Goal: Task Accomplishment & Management: Manage account settings

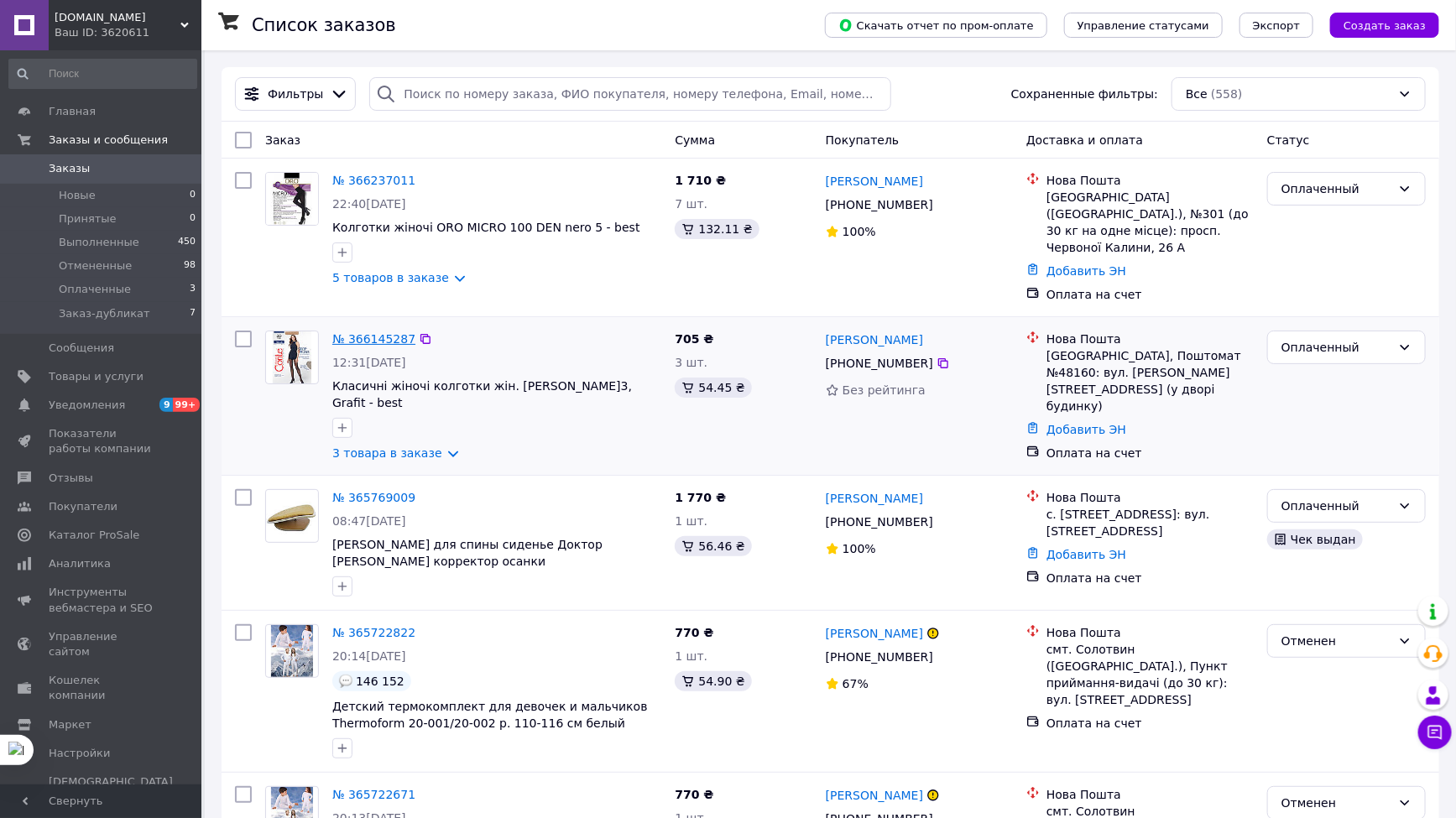
click at [361, 332] on link "№ 366145287" at bounding box center [374, 339] width 83 height 13
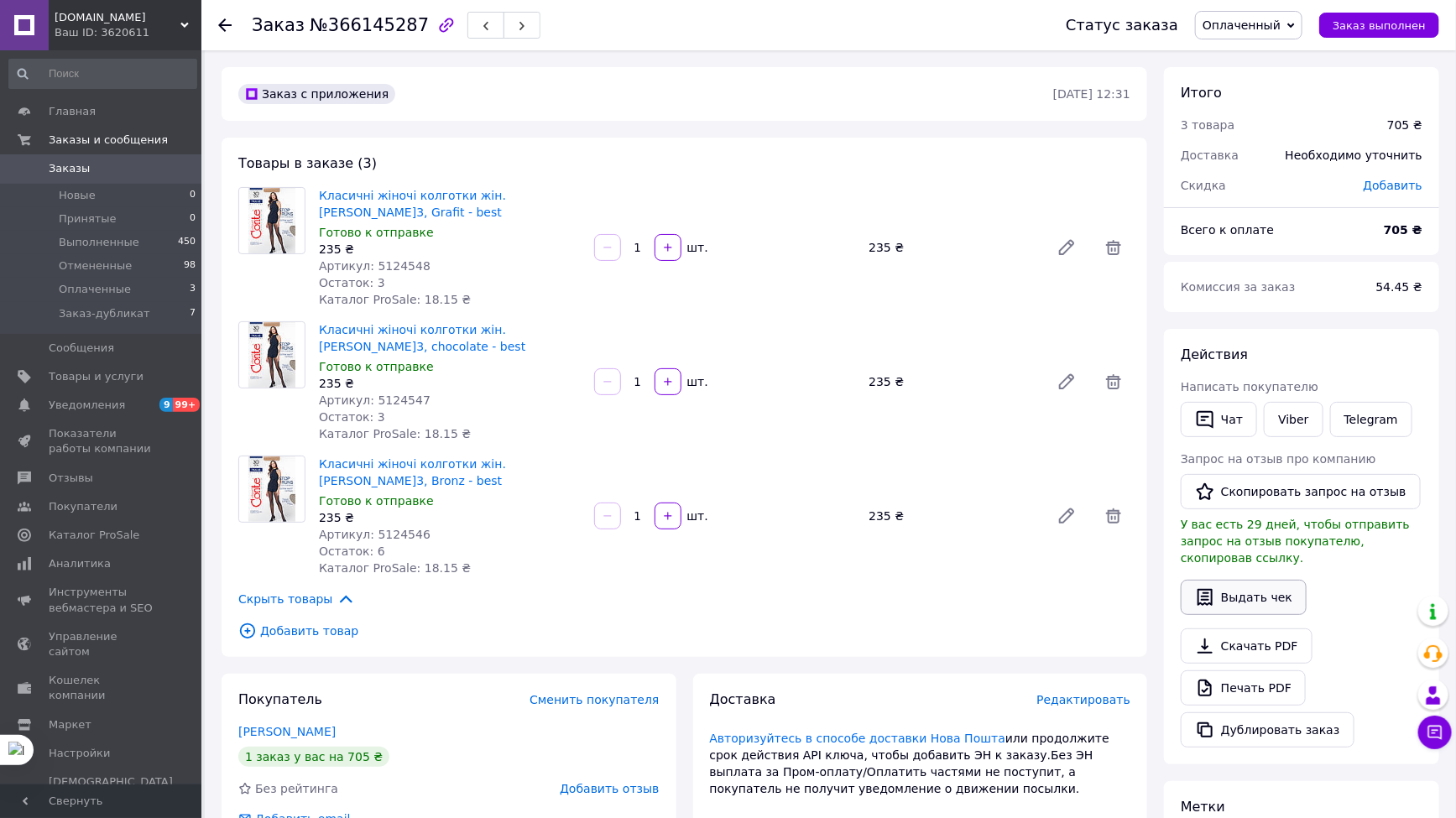
click at [1237, 580] on button "Выдать чек" at bounding box center [1243, 598] width 126 height 35
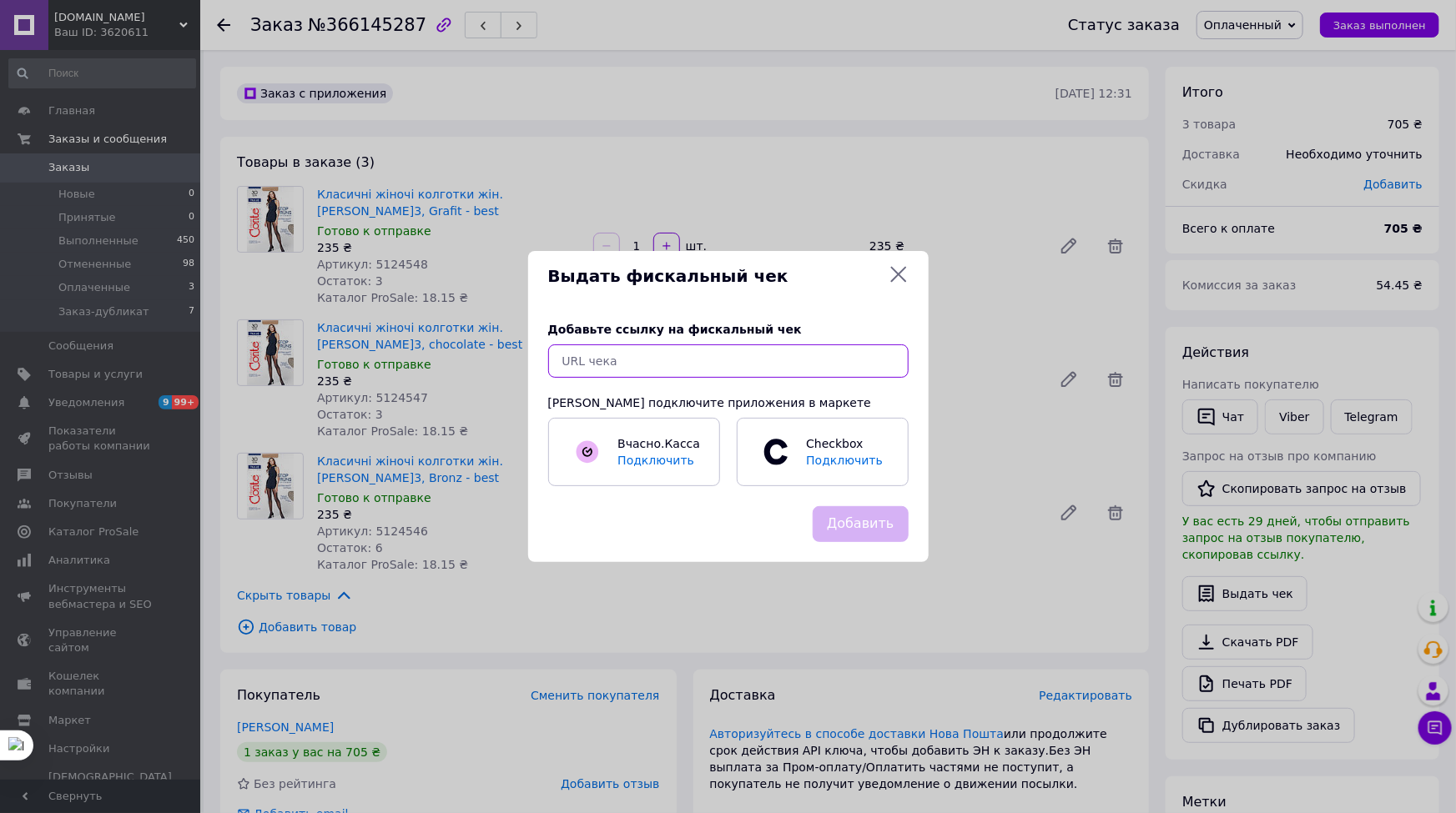
paste input "[URL][DOMAIN_NAME]"
type input "[URL][DOMAIN_NAME]"
click at [871, 520] on button "Добавить" at bounding box center [860, 523] width 96 height 36
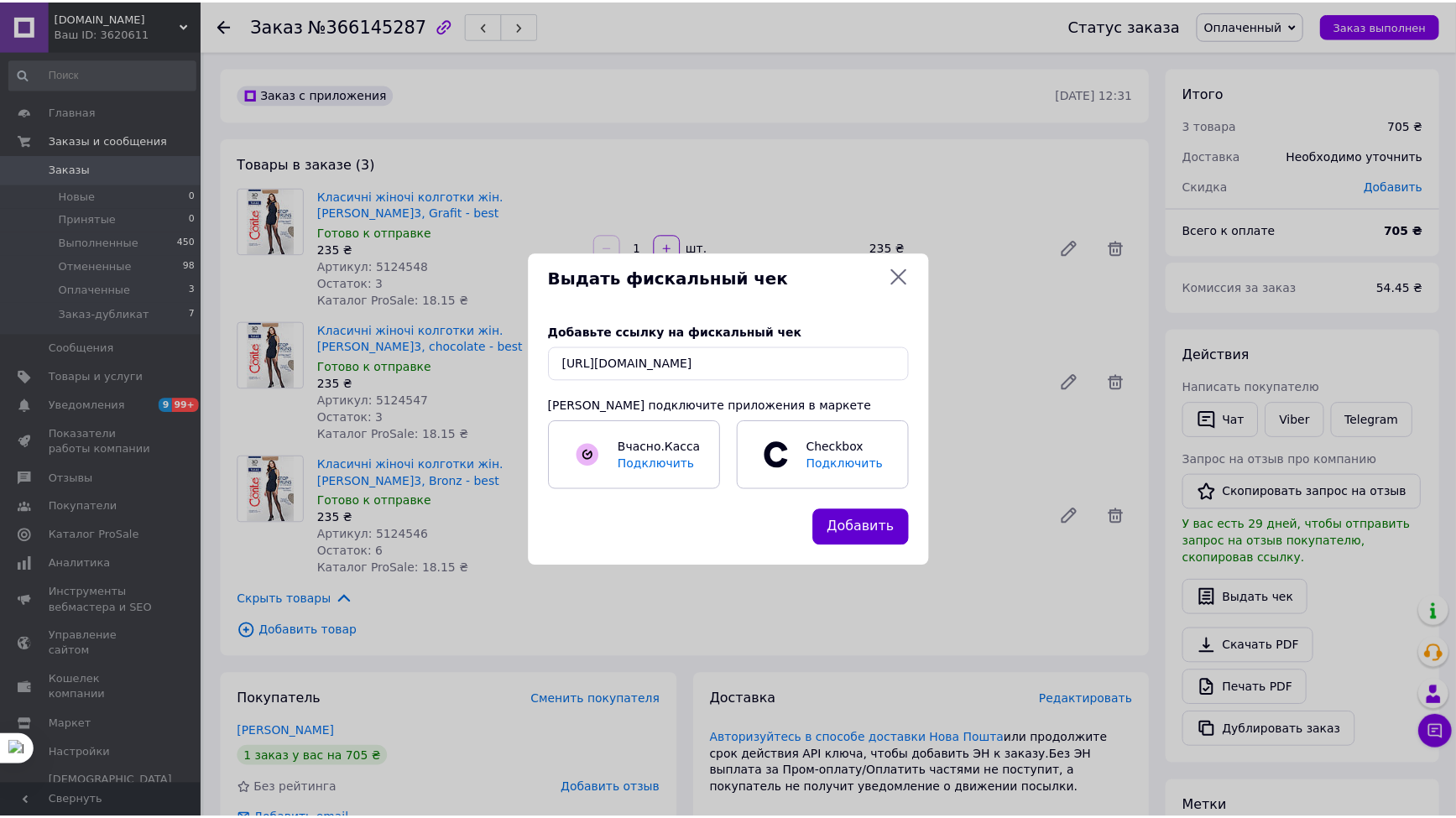
scroll to position [0, 0]
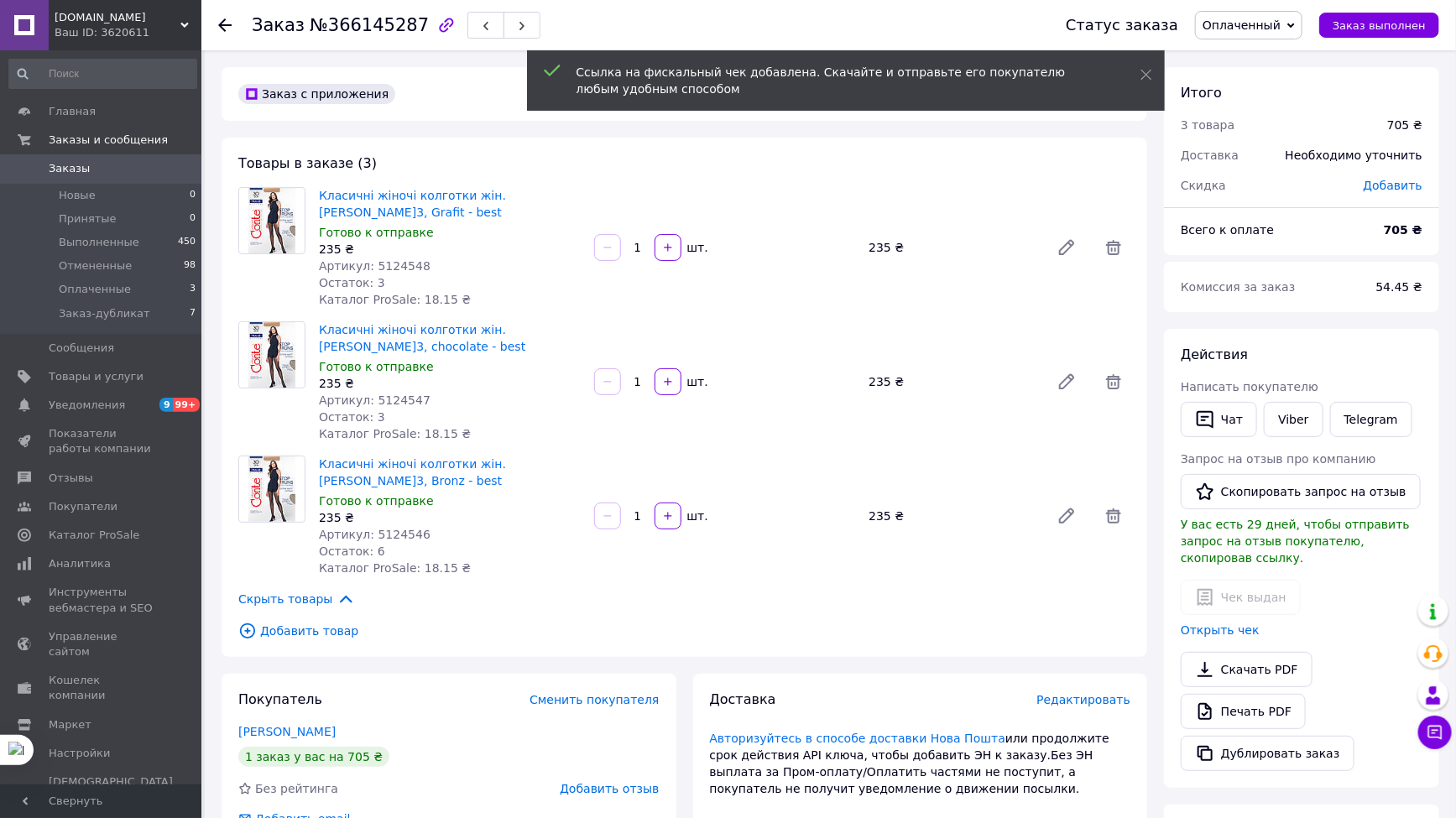
click at [224, 21] on icon at bounding box center [225, 25] width 13 height 13
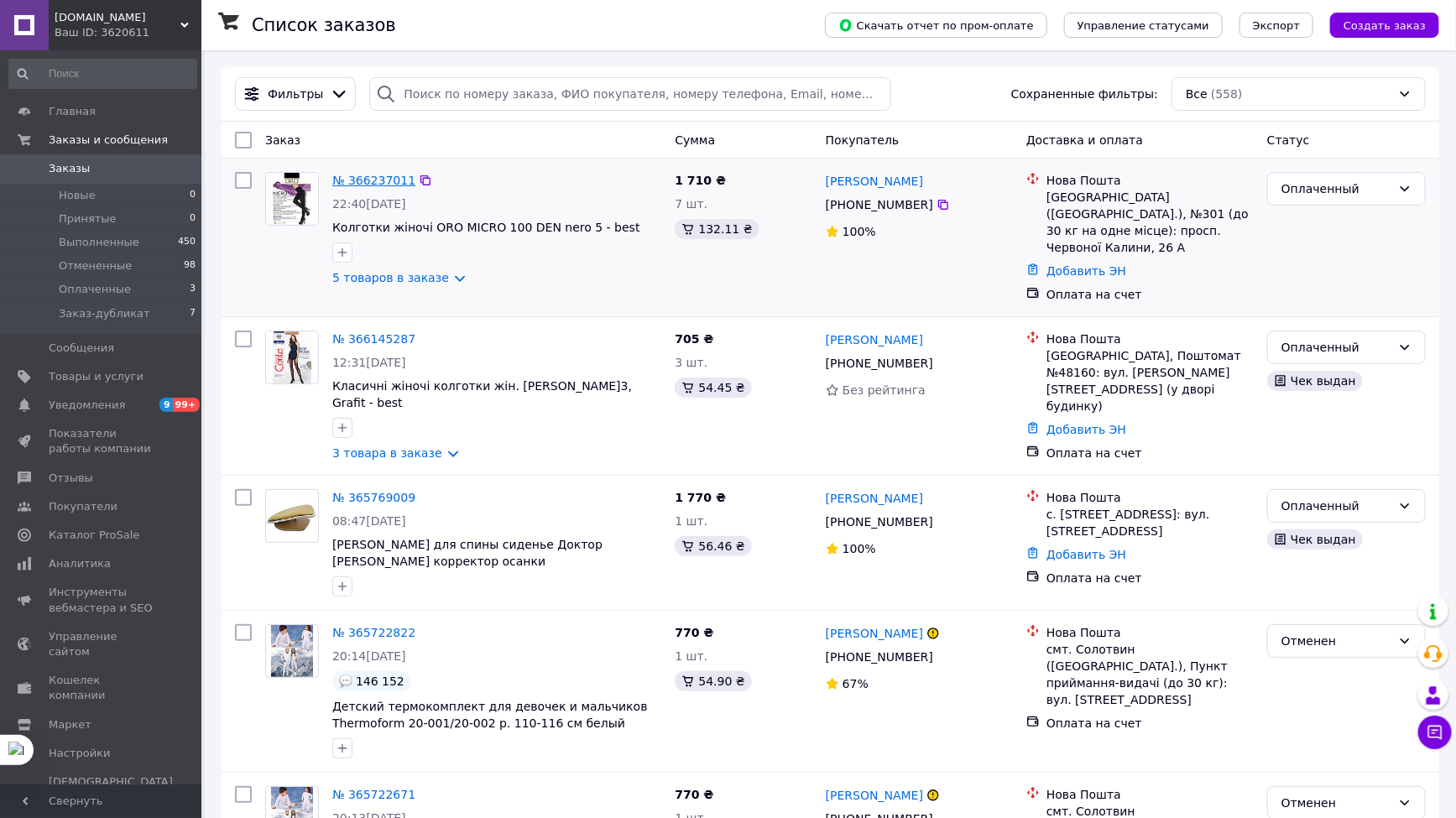
click at [373, 175] on link "№ 366237011" at bounding box center [374, 180] width 83 height 13
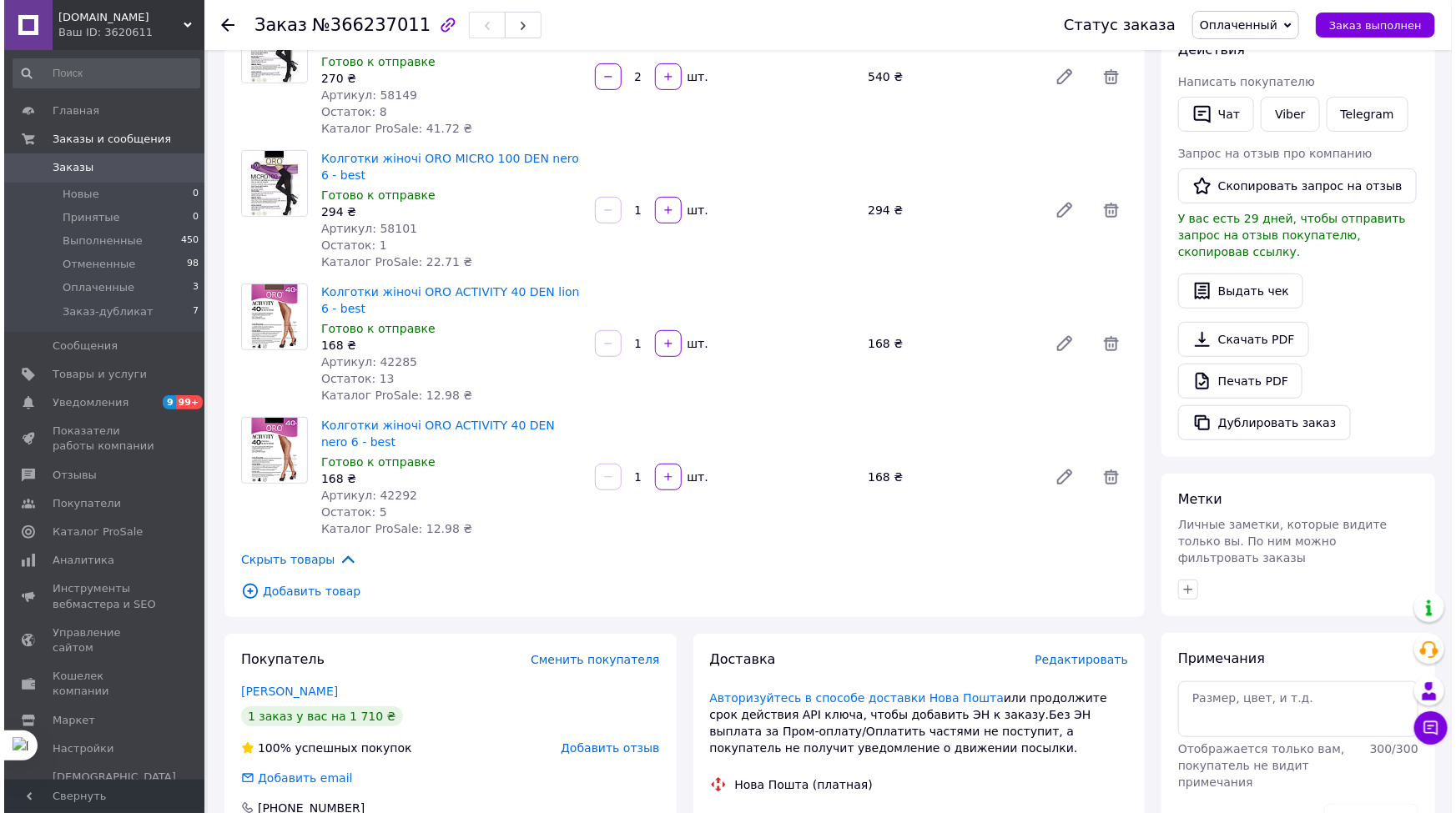
scroll to position [379, 0]
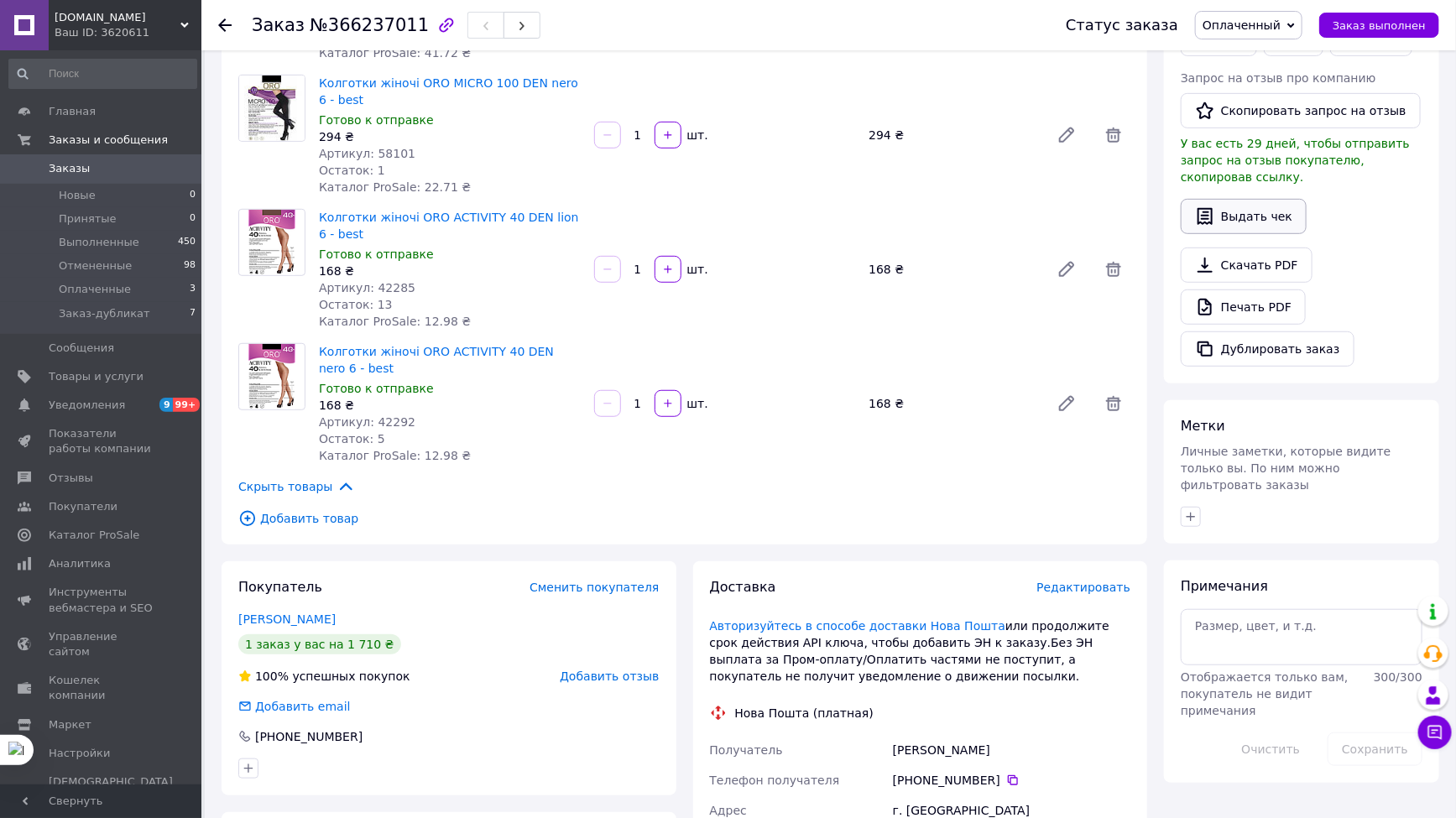
click at [1242, 200] on button "Выдать чек" at bounding box center [1243, 217] width 126 height 35
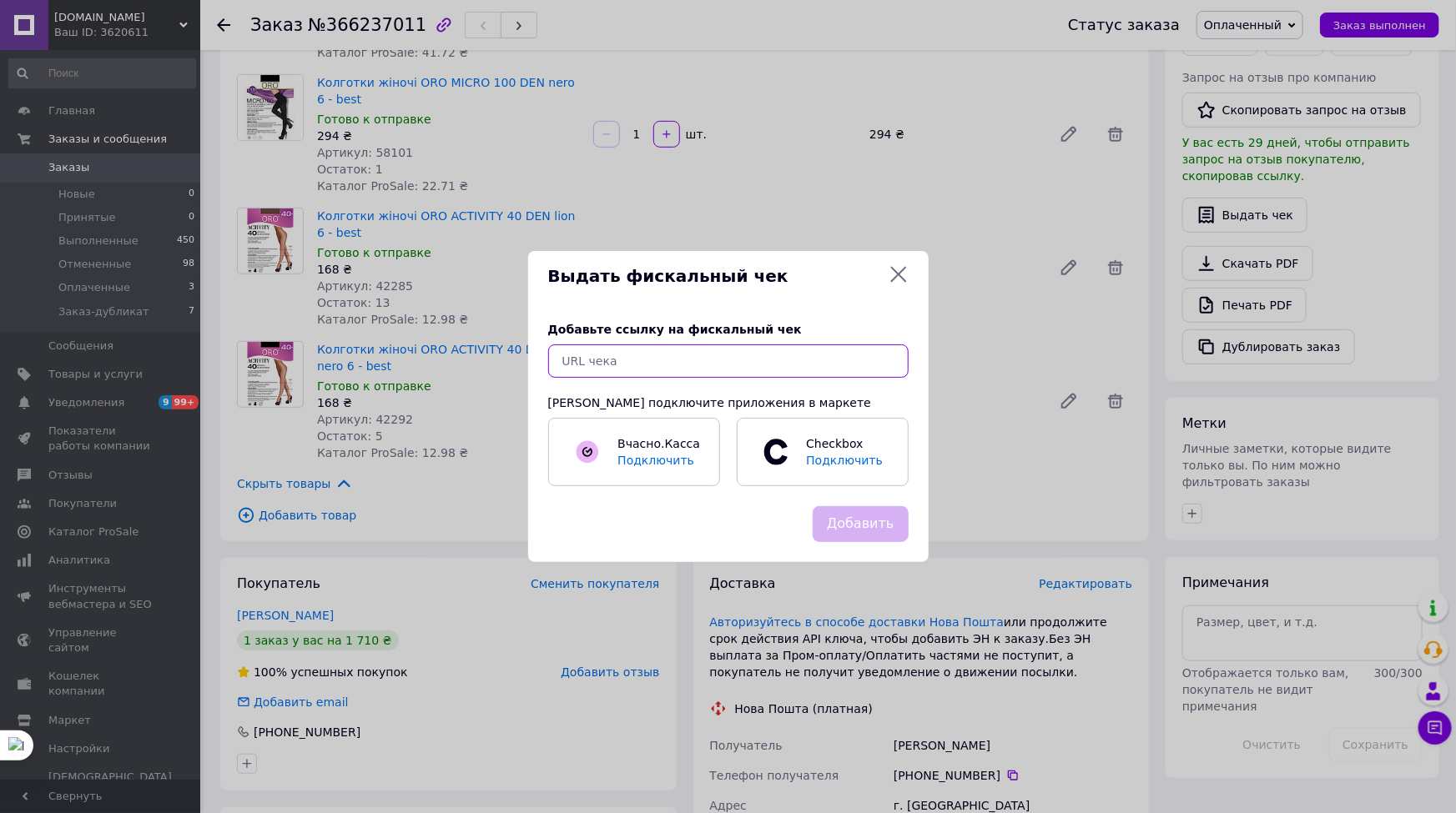
paste input "[URL][DOMAIN_NAME]"
type input "[URL][DOMAIN_NAME]"
click at [886, 522] on button "Добавить" at bounding box center [860, 523] width 96 height 36
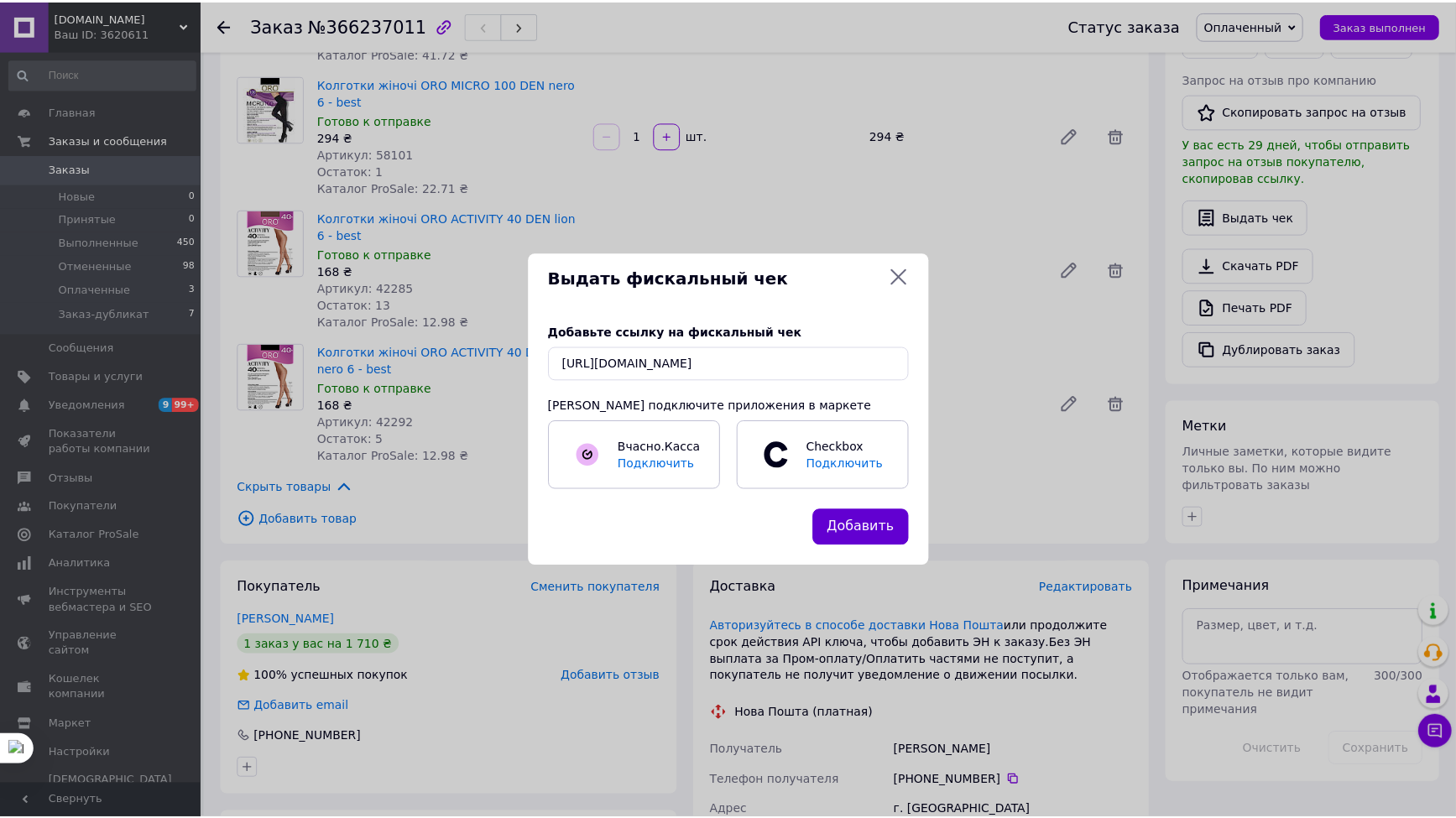
scroll to position [0, 0]
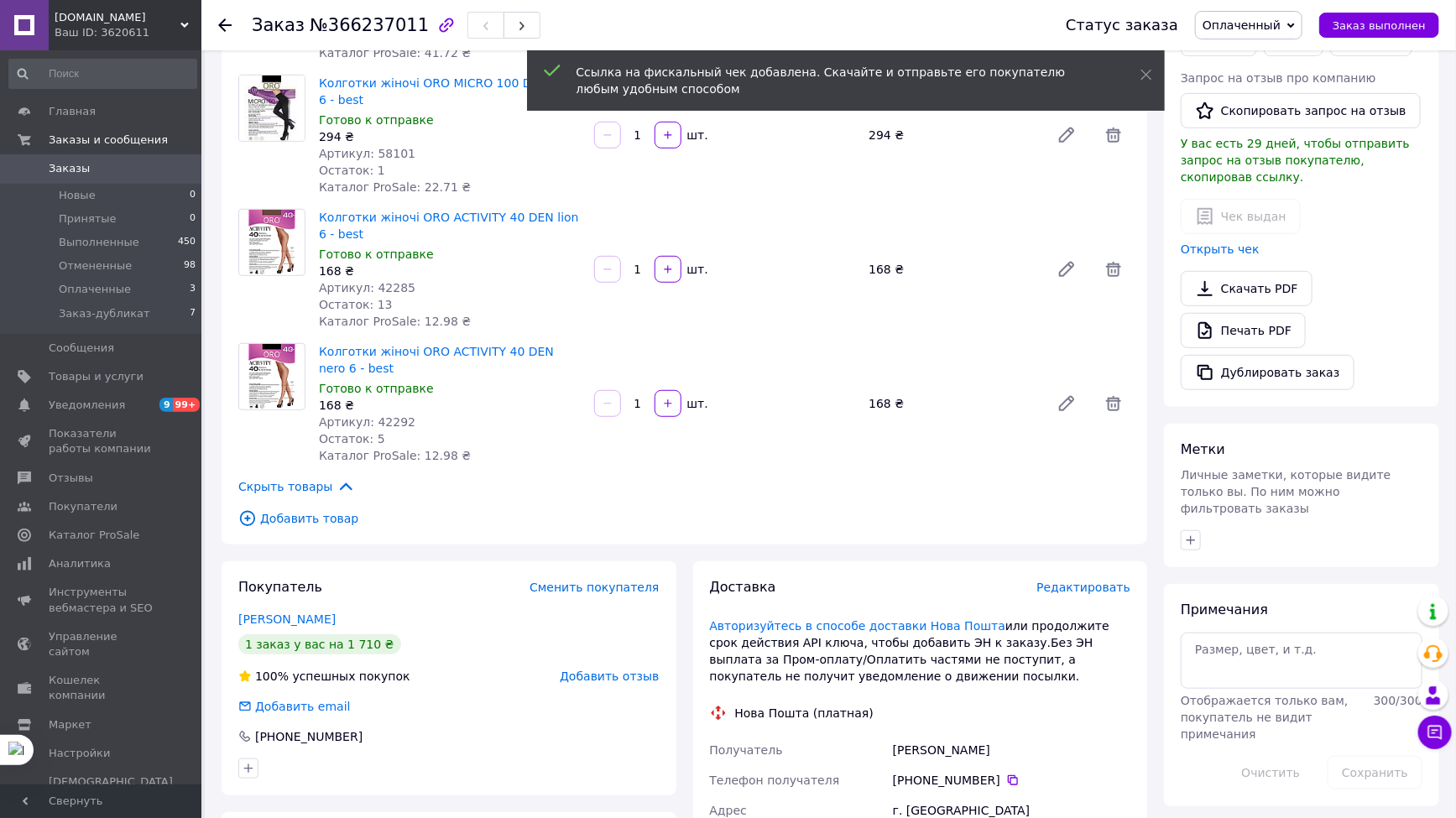
click at [232, 23] on div at bounding box center [235, 25] width 34 height 50
